Goal: Use online tool/utility

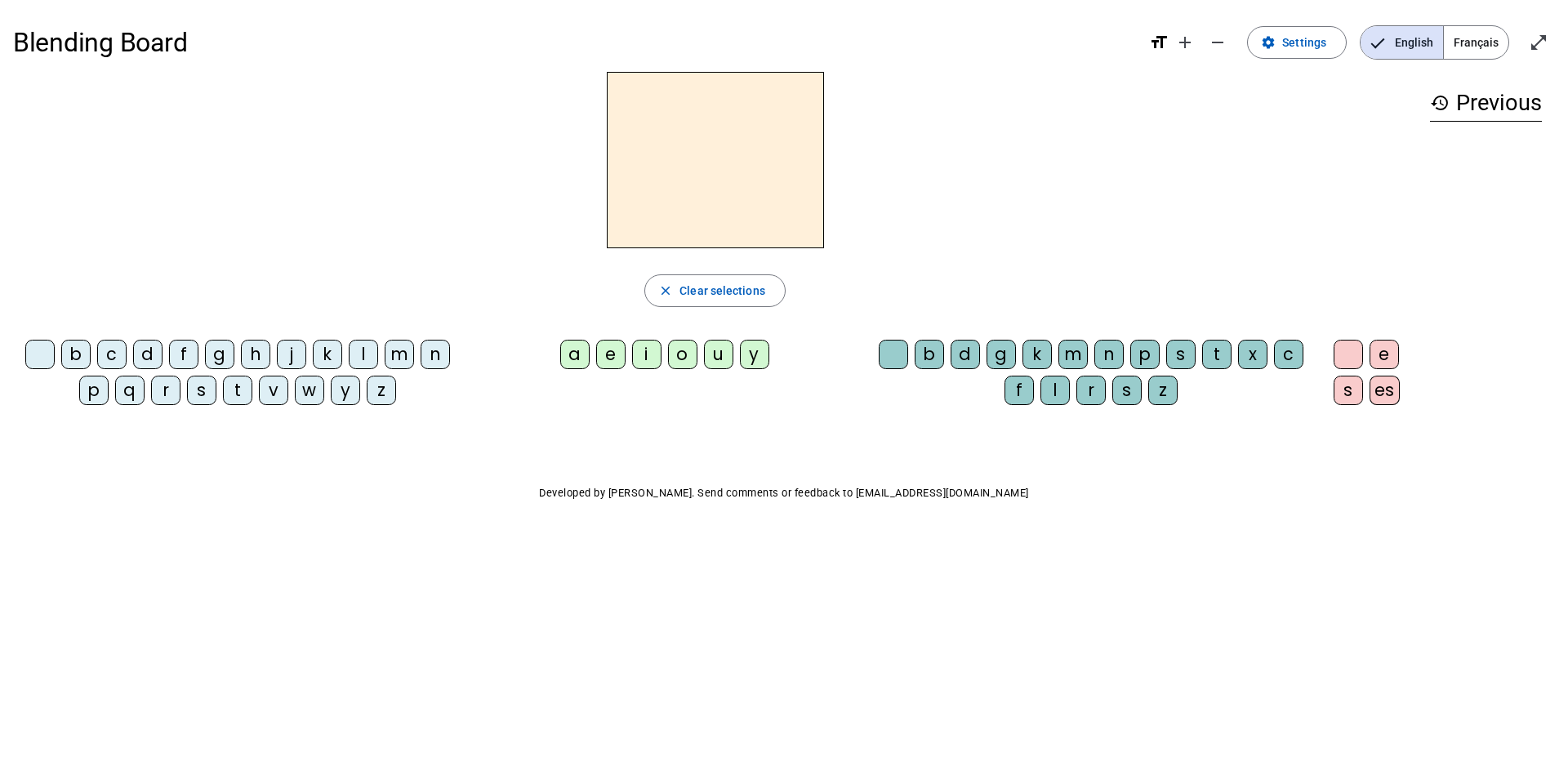
click at [437, 345] on div "n" at bounding box center [435, 354] width 29 height 29
click at [685, 353] on div "o" at bounding box center [683, 354] width 29 height 29
click at [1217, 358] on div "t" at bounding box center [1217, 354] width 29 height 29
click at [1386, 352] on div "e" at bounding box center [1384, 354] width 29 height 29
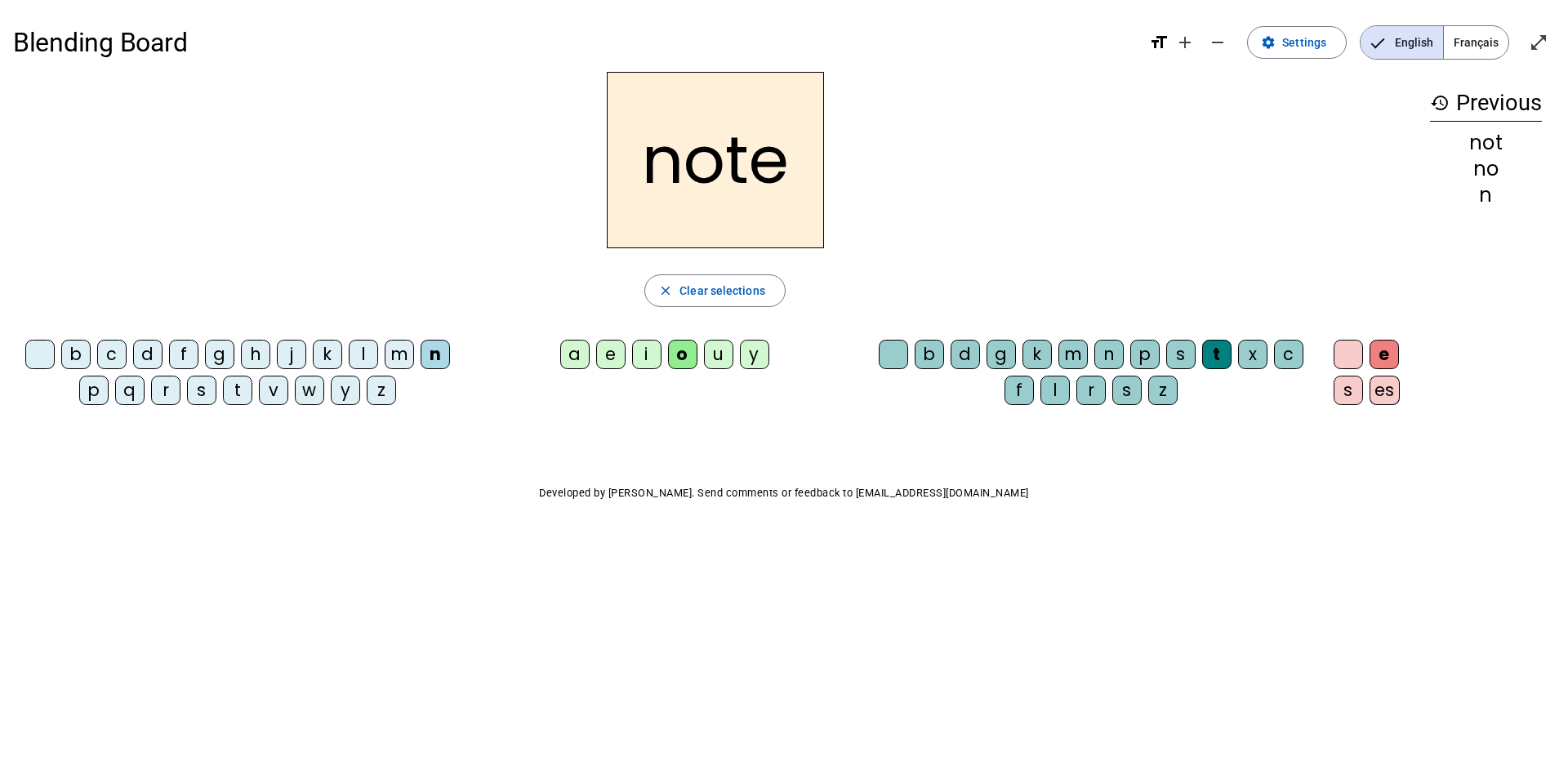
click at [273, 399] on div "v" at bounding box center [274, 390] width 29 height 29
click at [647, 355] on div "i" at bounding box center [647, 354] width 29 height 29
click at [964, 358] on div "d" at bounding box center [965, 354] width 29 height 29
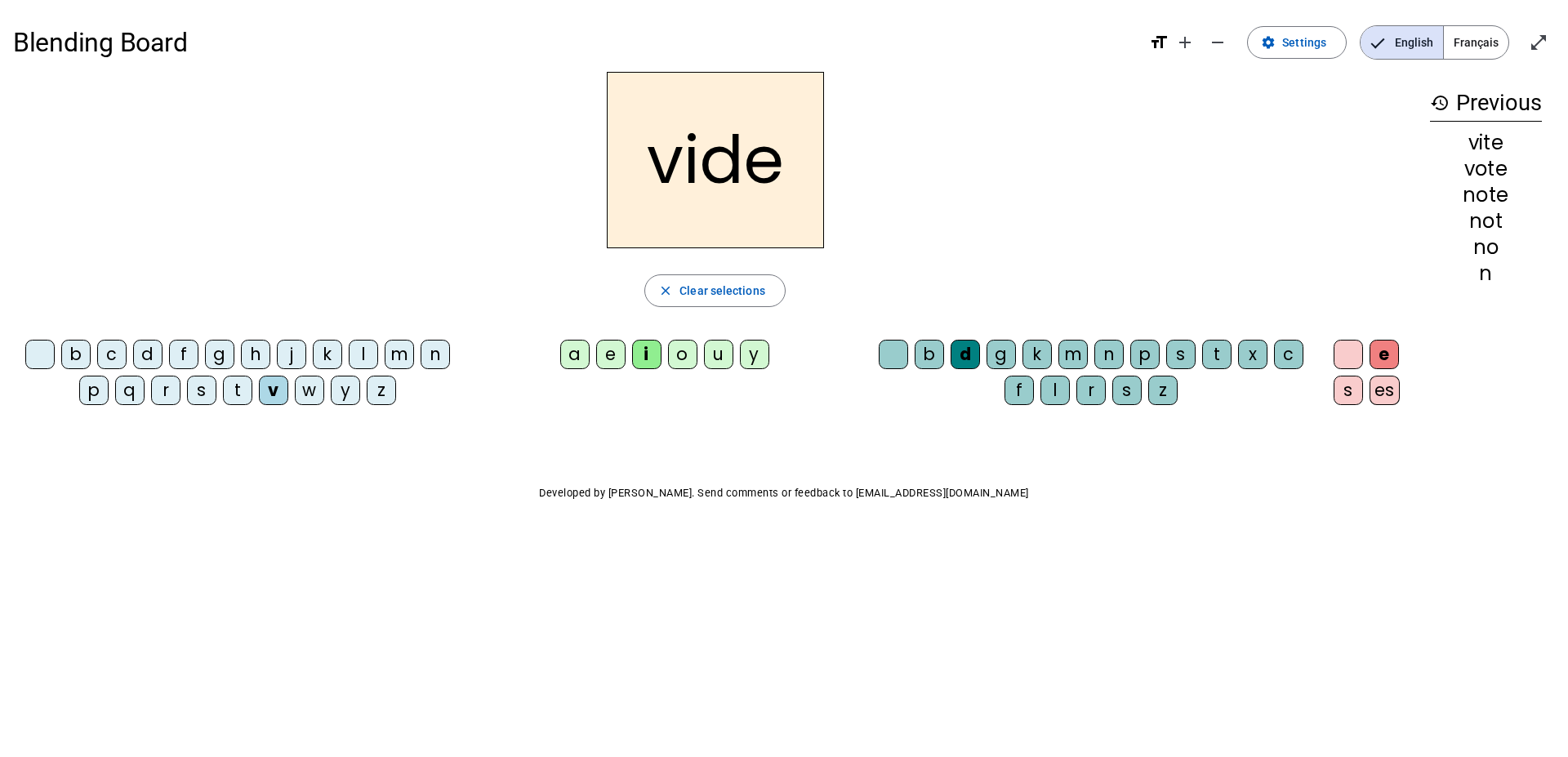
click at [158, 394] on div "r" at bounding box center [166, 390] width 29 height 29
drag, startPoint x: 712, startPoint y: 357, endPoint x: 751, endPoint y: 481, distance: 130.0
click at [712, 358] on div "u" at bounding box center [719, 354] width 29 height 29
click at [1183, 356] on div "s" at bounding box center [1181, 354] width 29 height 29
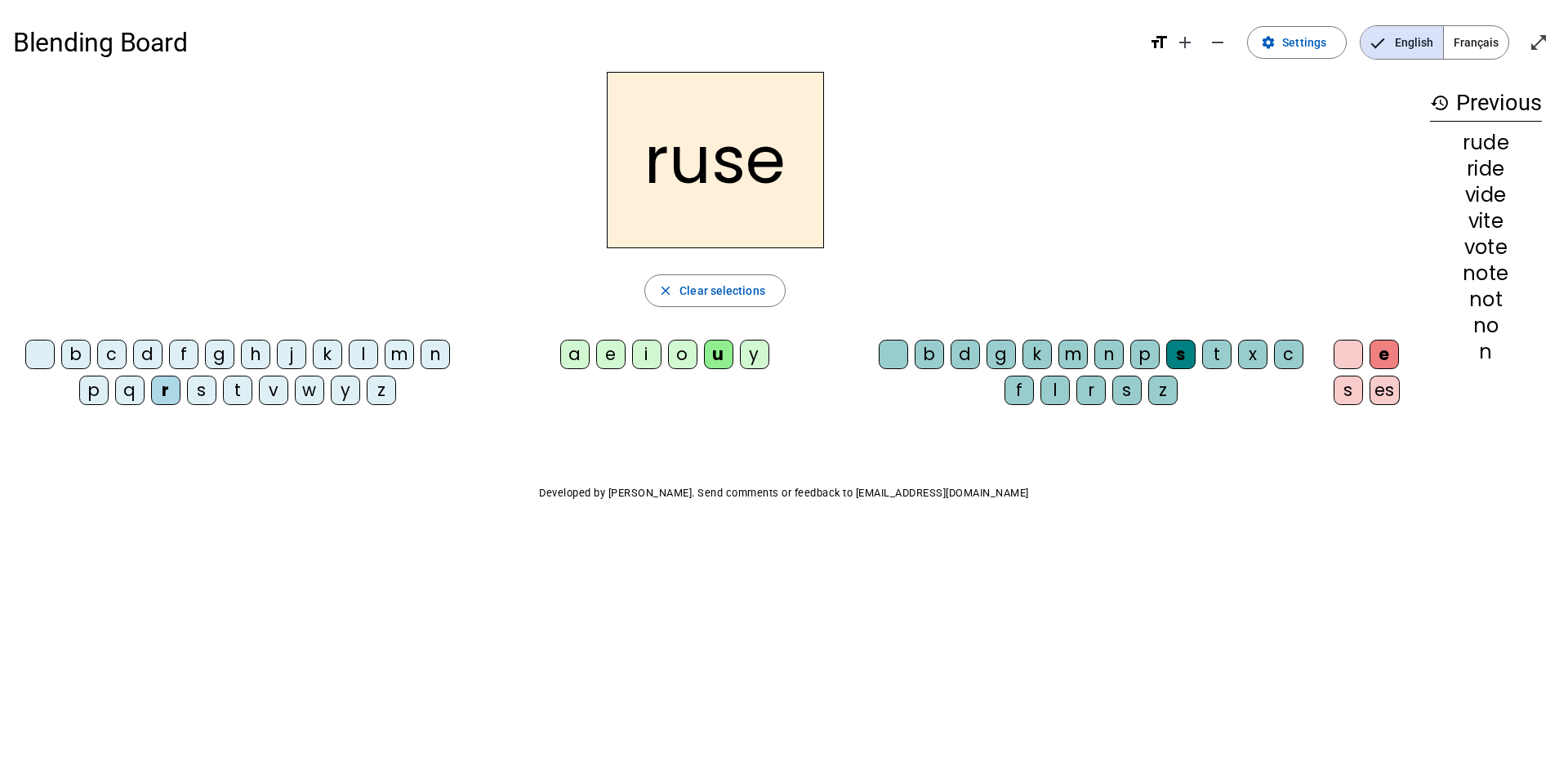
click at [398, 358] on div "m" at bounding box center [399, 354] width 29 height 29
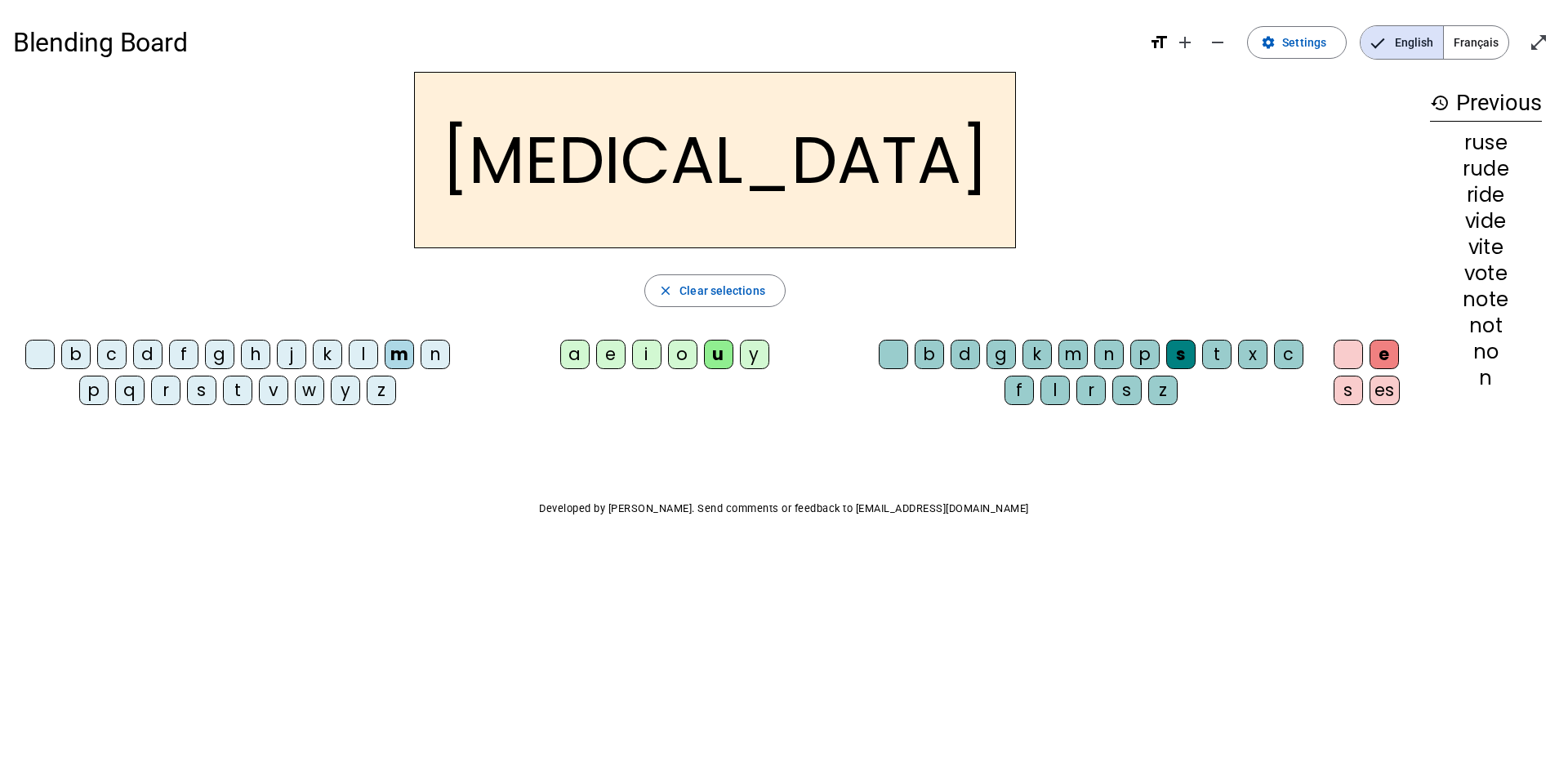
click at [154, 358] on div "d" at bounding box center [148, 354] width 29 height 29
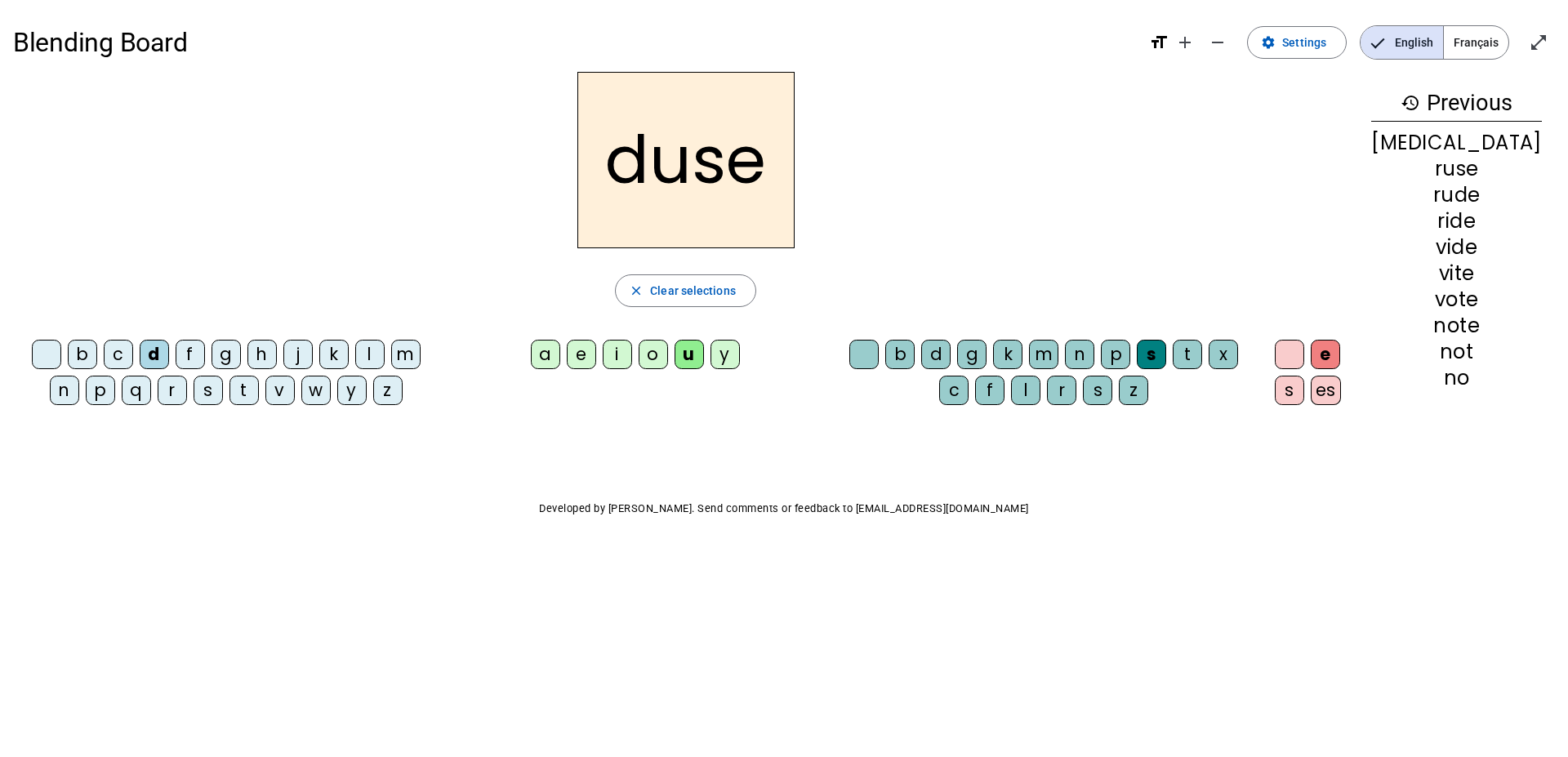
click at [82, 355] on div "b" at bounding box center [82, 354] width 29 height 29
click at [632, 362] on div "i" at bounding box center [617, 354] width 29 height 29
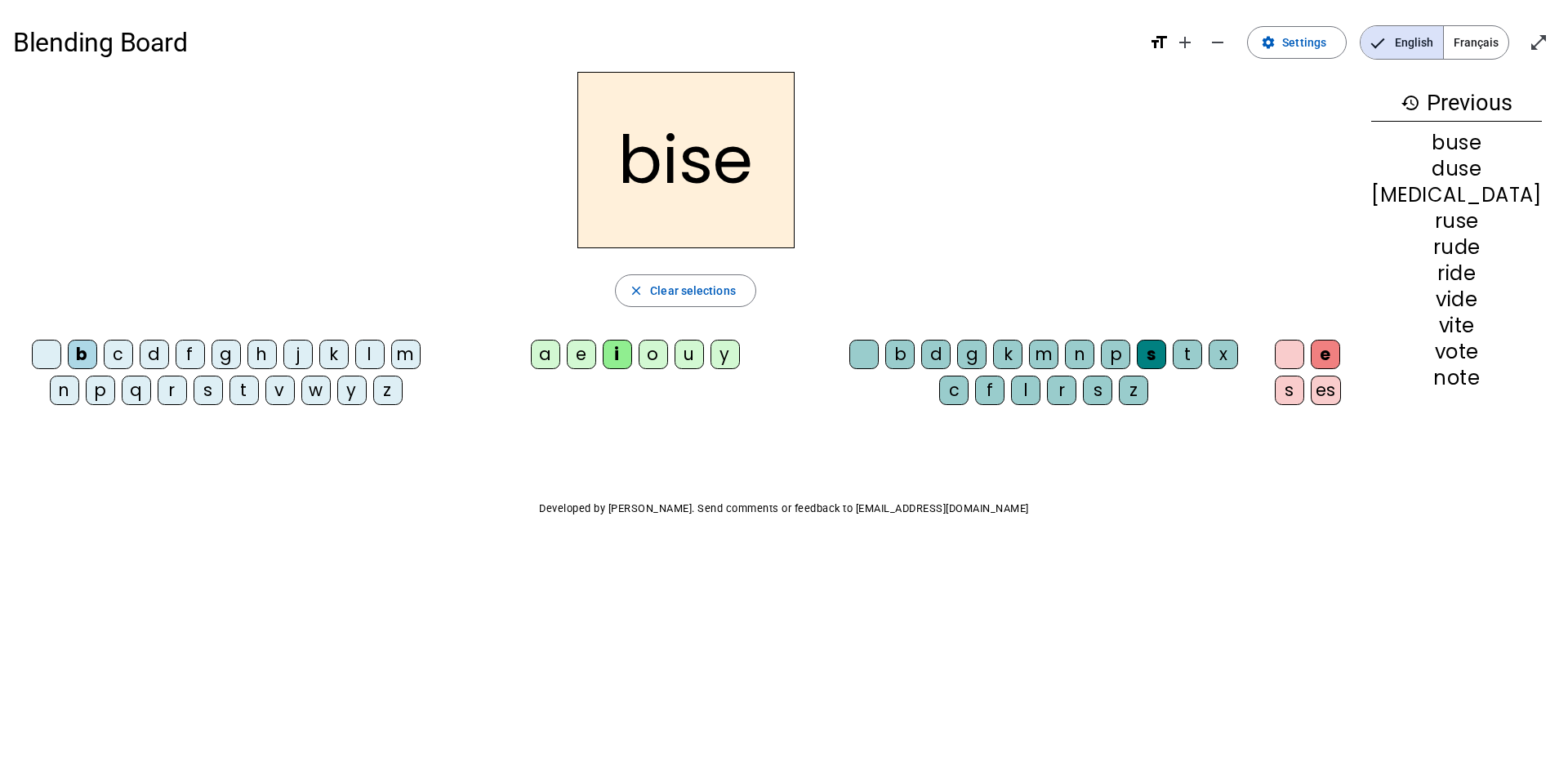
click at [560, 355] on div "a" at bounding box center [546, 354] width 29 height 29
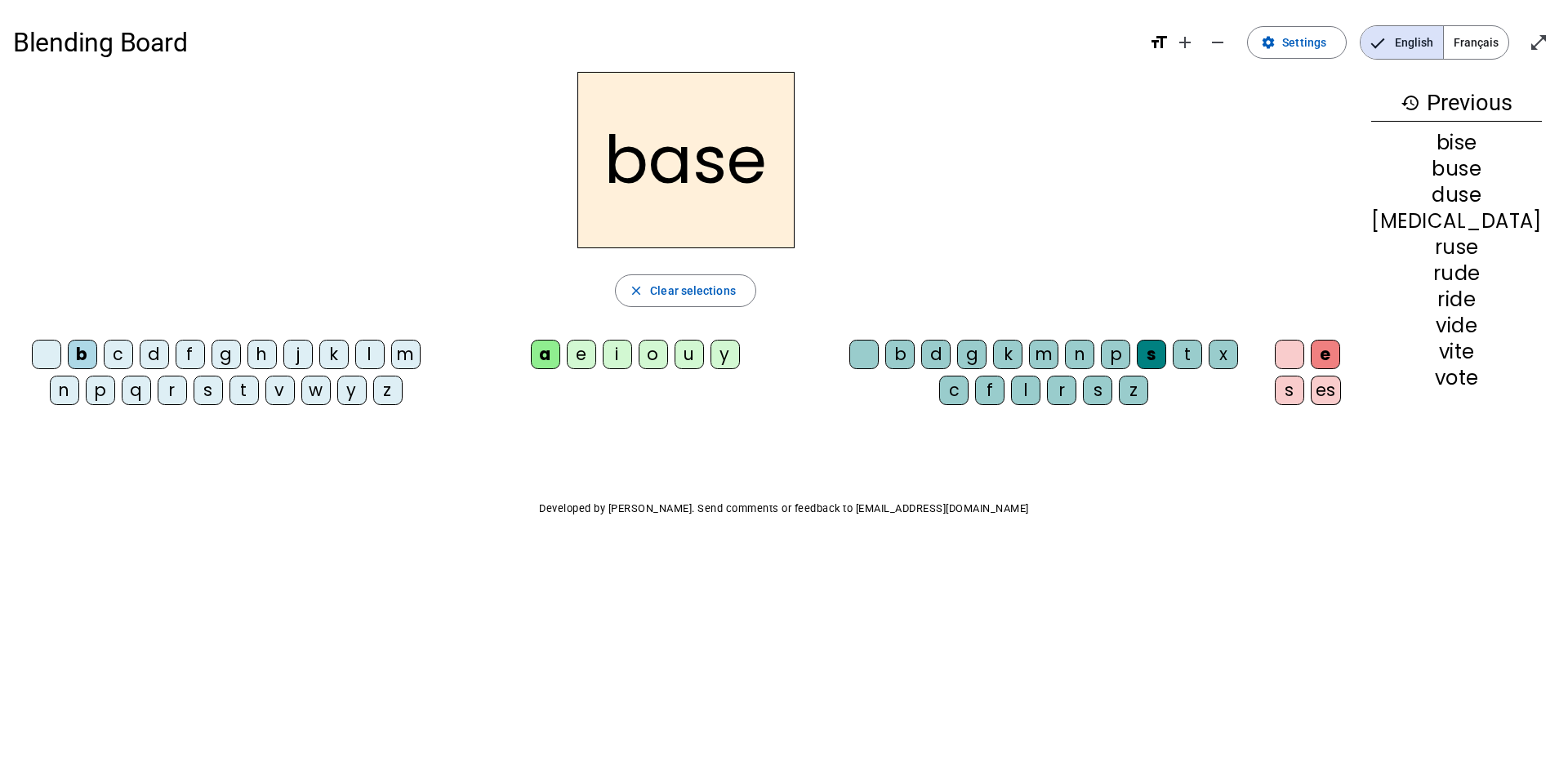
drag, startPoint x: 1339, startPoint y: 358, endPoint x: 947, endPoint y: 733, distance: 542.5
click at [1304, 363] on div at bounding box center [1290, 354] width 29 height 29
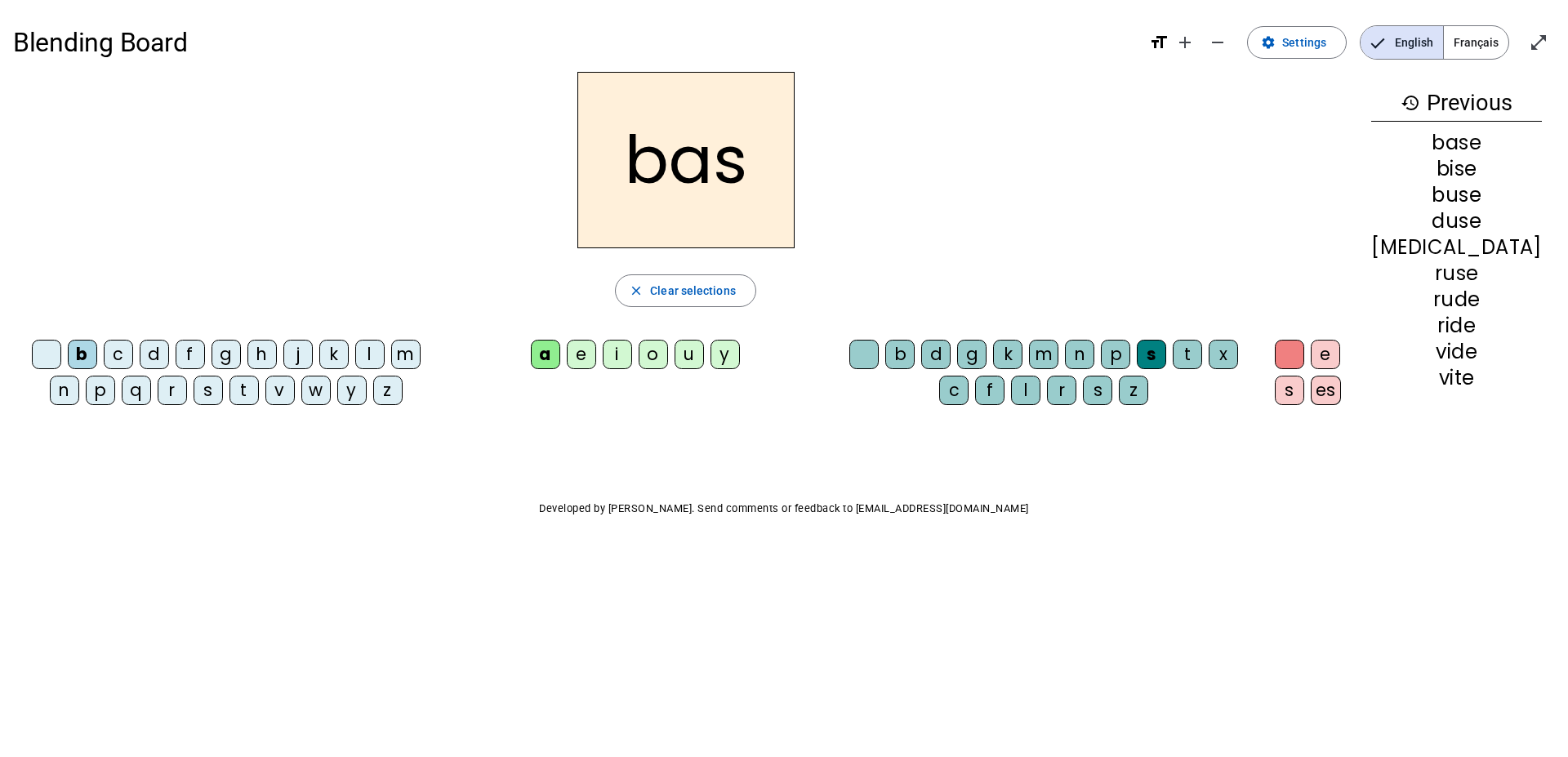
click at [1340, 359] on div "e" at bounding box center [1325, 354] width 29 height 29
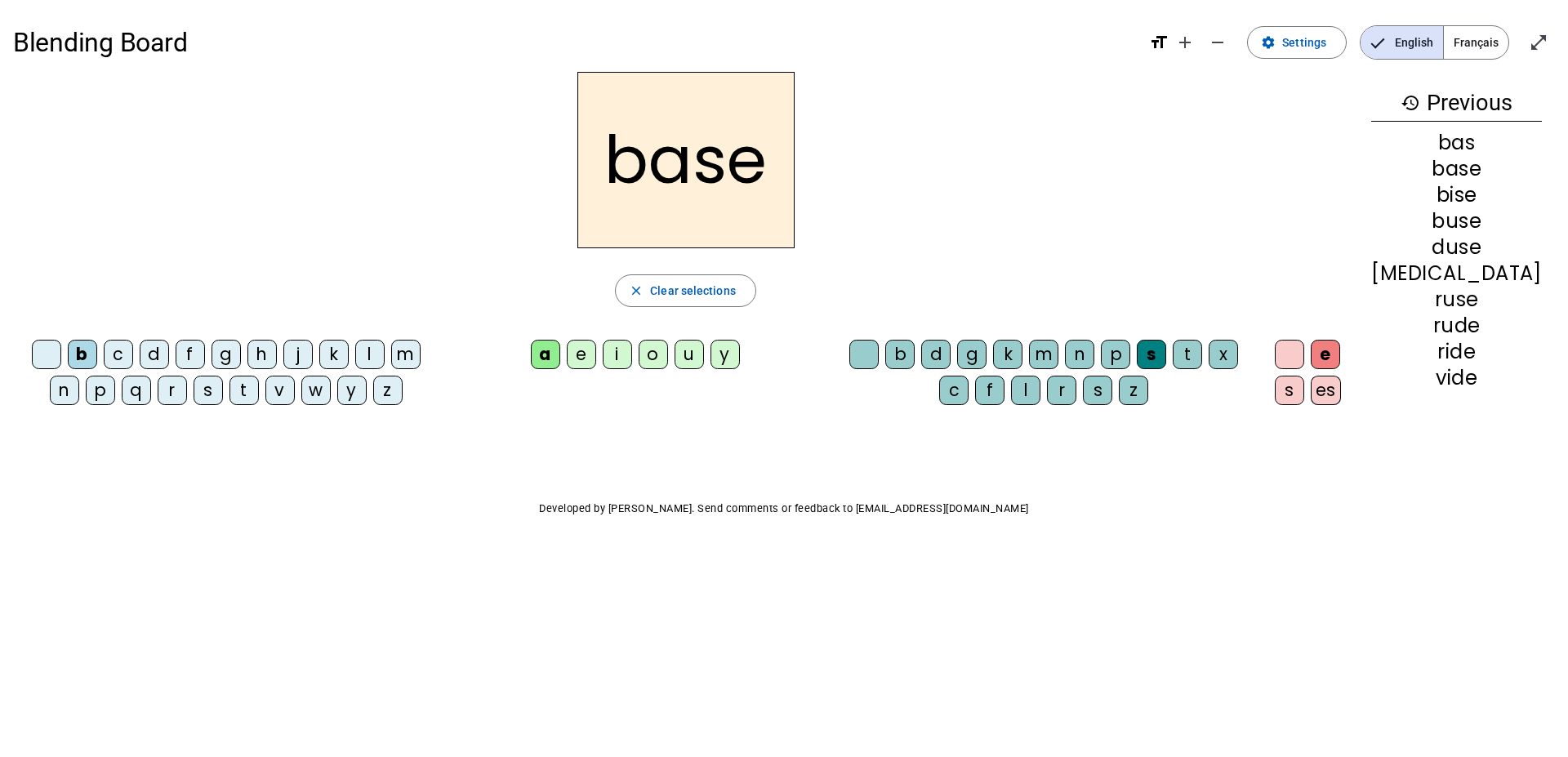
click at [1304, 354] on div at bounding box center [1290, 354] width 29 height 29
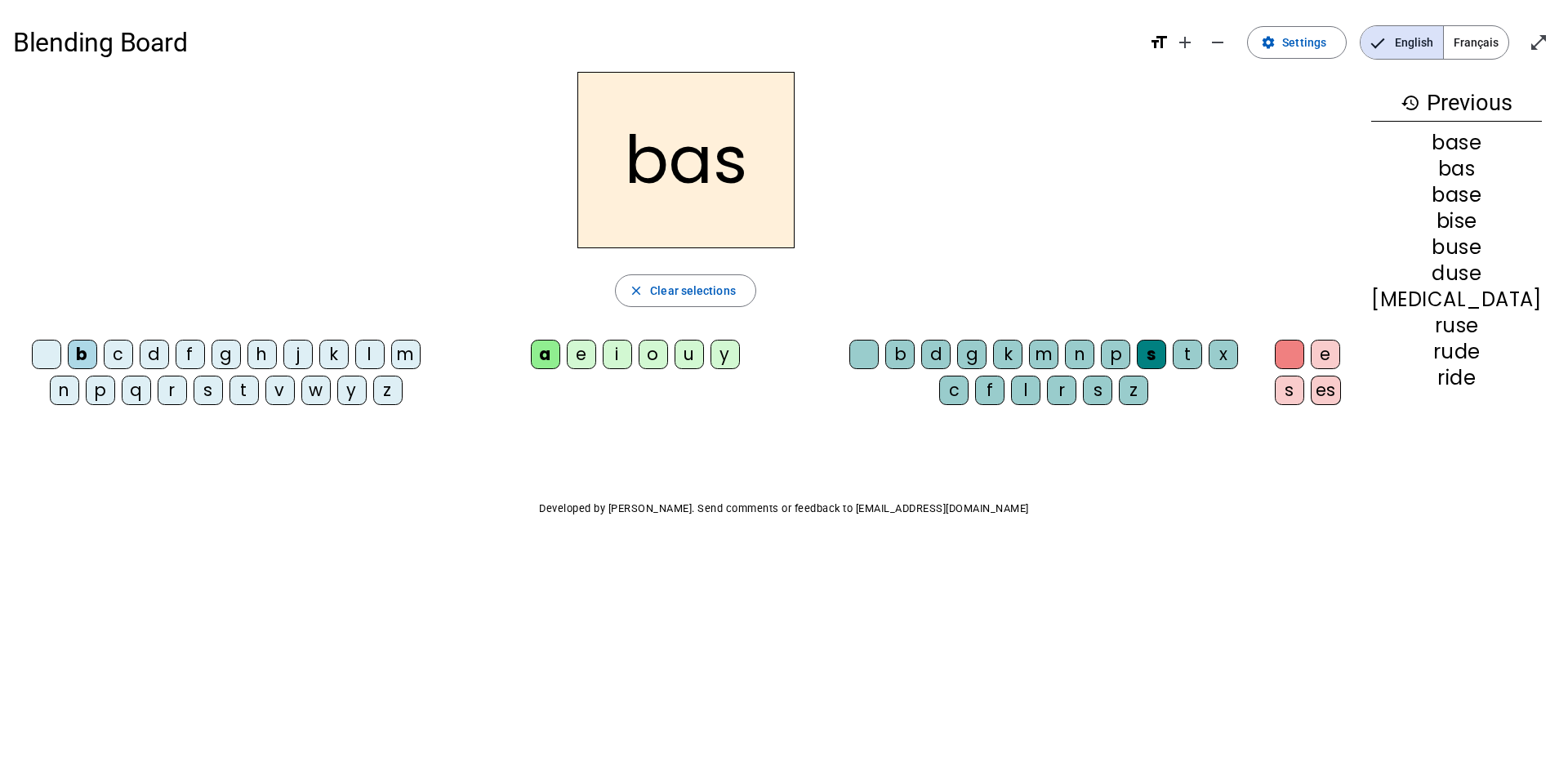
click at [96, 396] on div "p" at bounding box center [100, 390] width 29 height 29
